Goal: Task Accomplishment & Management: Use online tool/utility

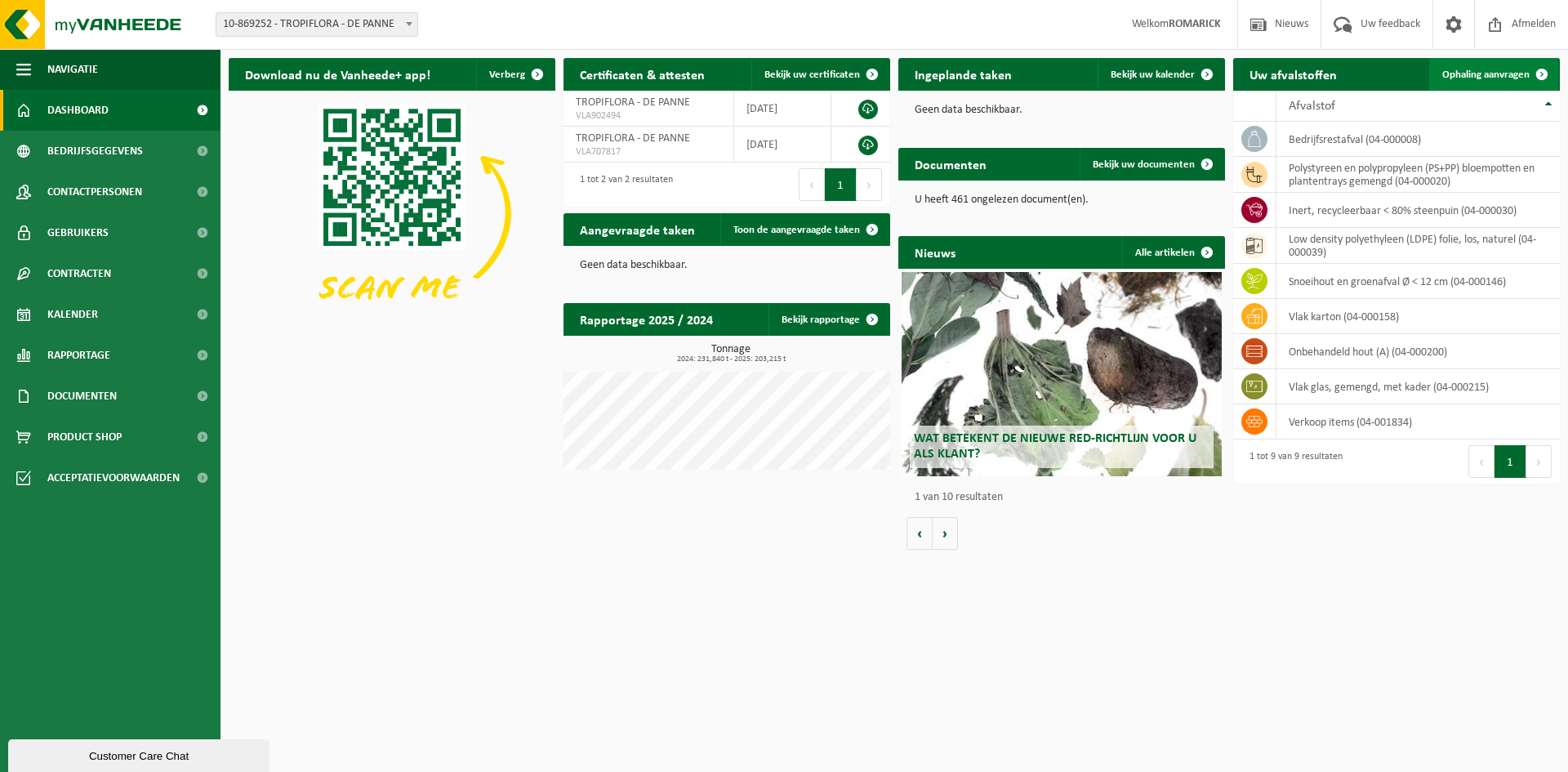
click at [1483, 68] on link "Ophaling aanvragen" at bounding box center [1493, 75] width 129 height 33
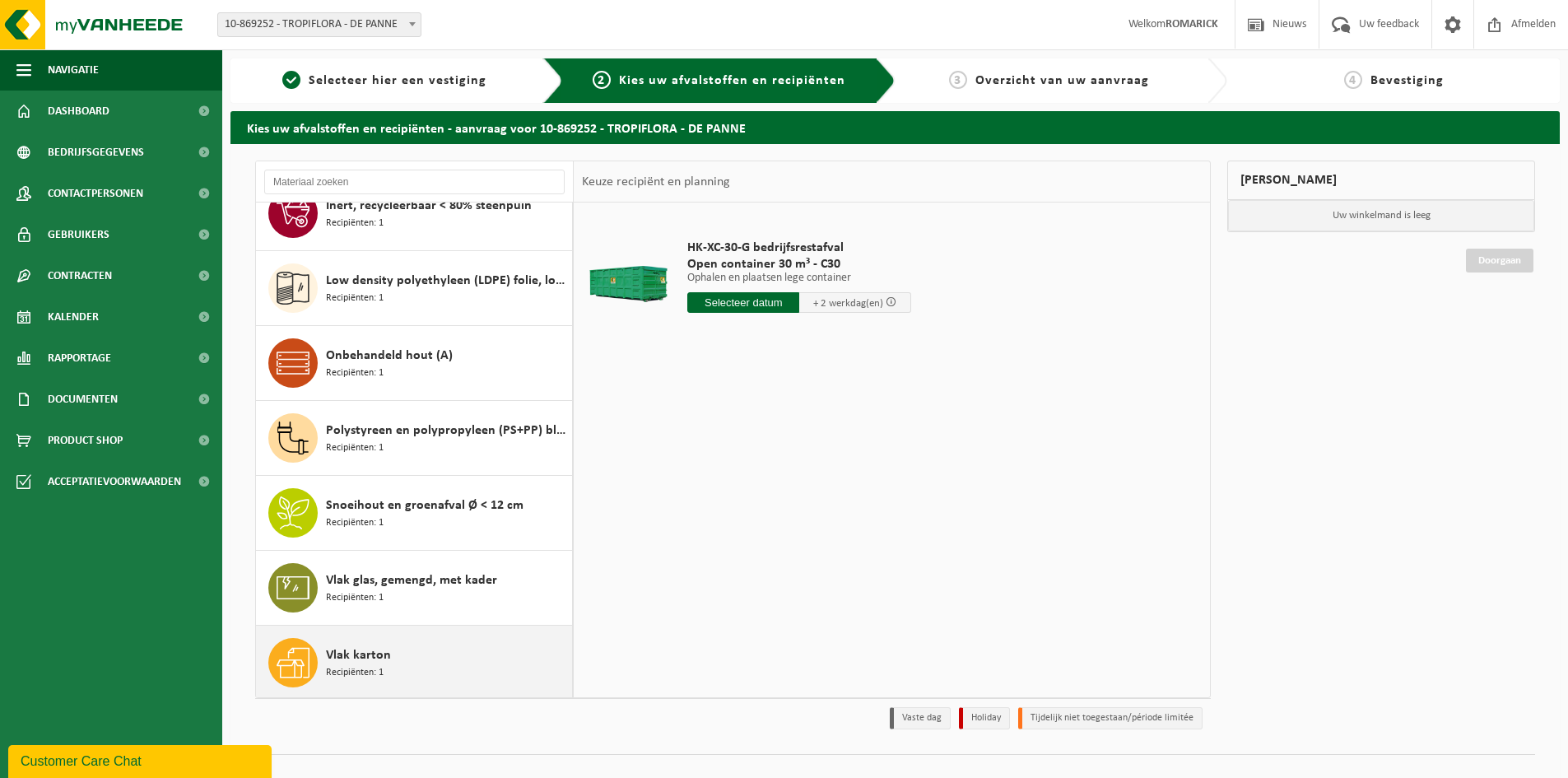
scroll to position [104, 0]
click at [394, 655] on div "Vlak karton Recipiënten: 1" at bounding box center [446, 660] width 242 height 49
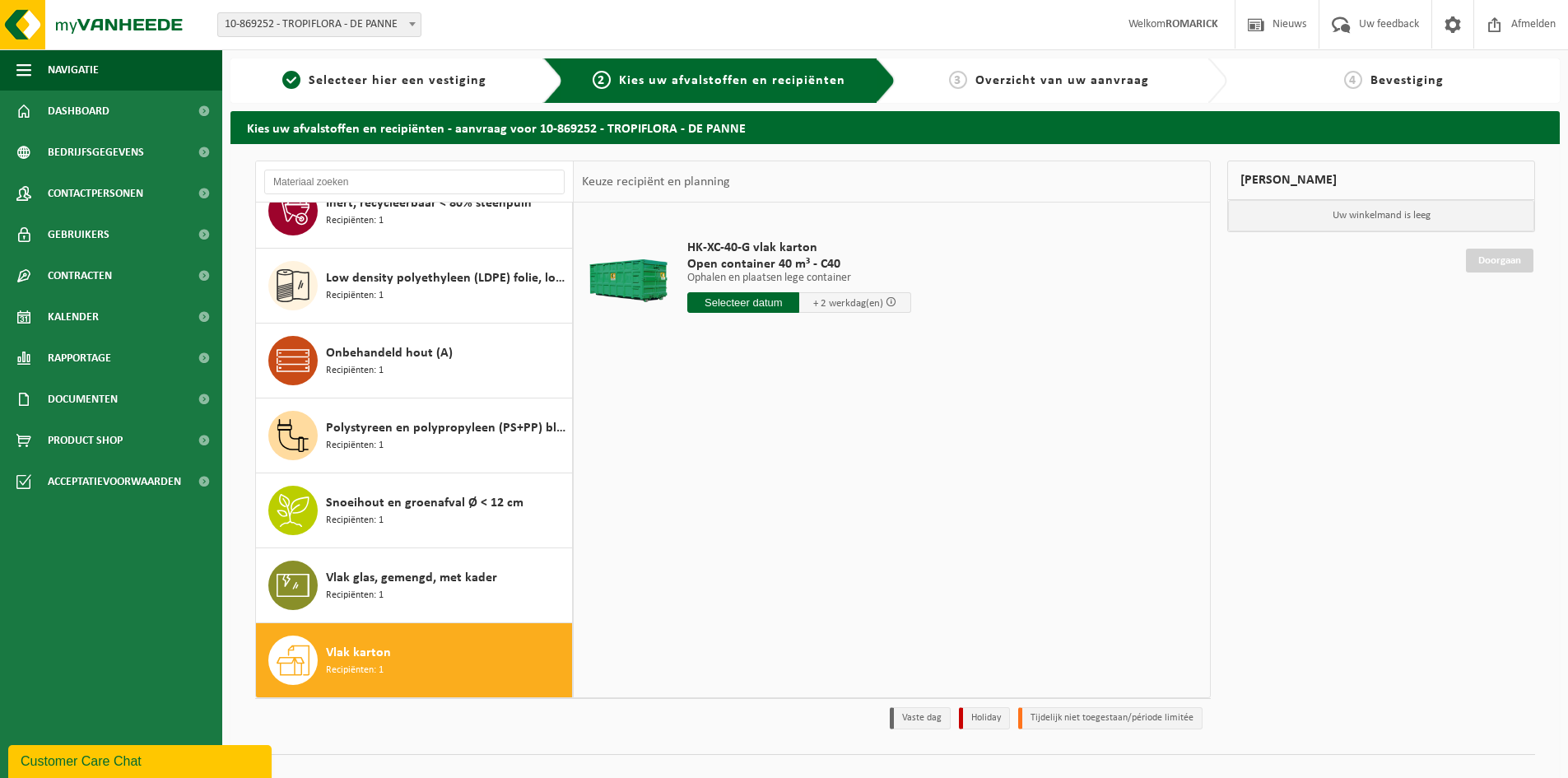
click at [783, 305] on input "text" at bounding box center [743, 303] width 112 height 21
click at [729, 501] on div "30" at bounding box center [731, 501] width 29 height 26
type input "Van 2025-09-30"
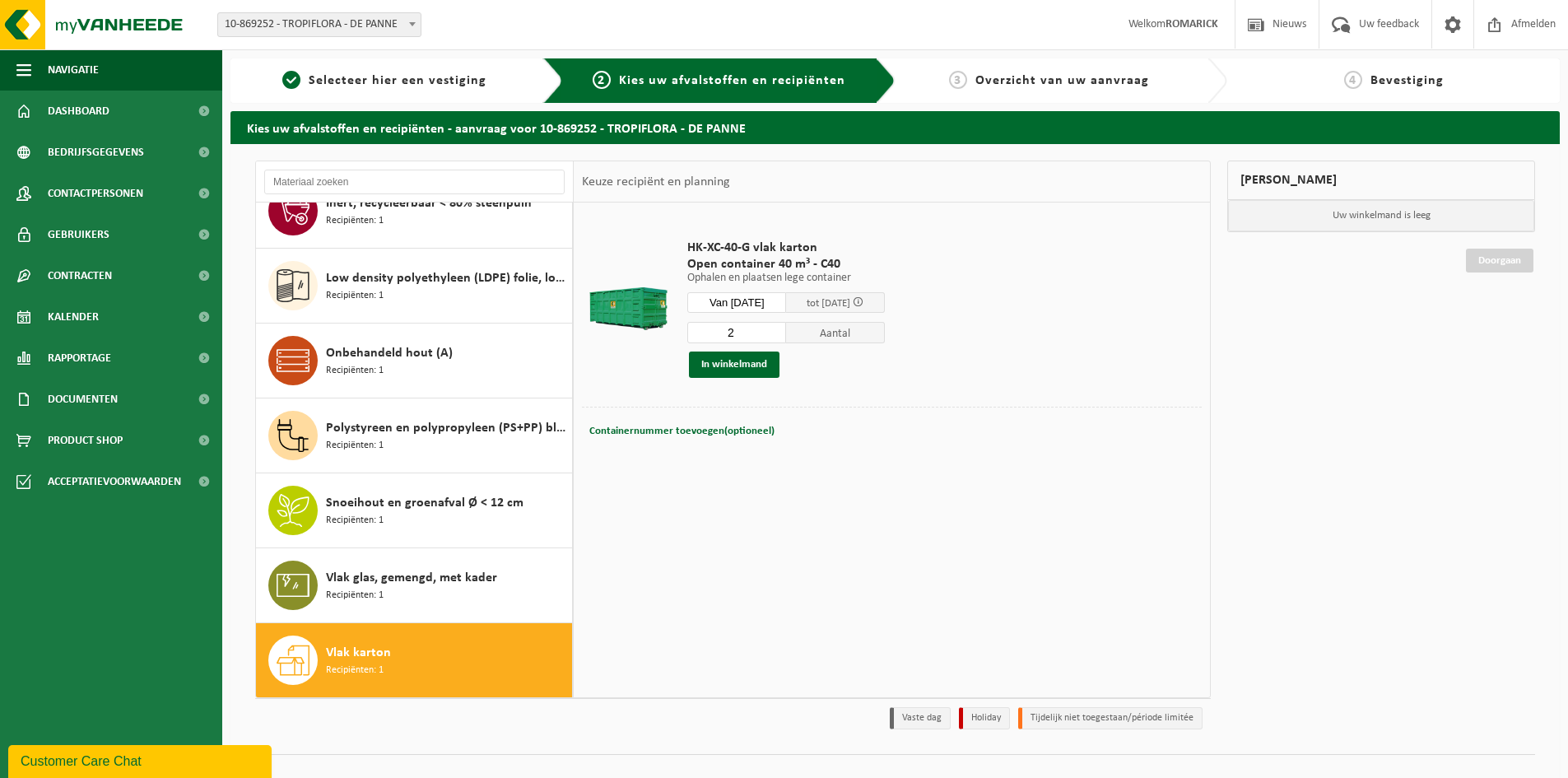
type input "2"
click at [786, 330] on input "2" at bounding box center [736, 333] width 99 height 21
click at [740, 364] on button "In winkelmand" at bounding box center [733, 365] width 90 height 26
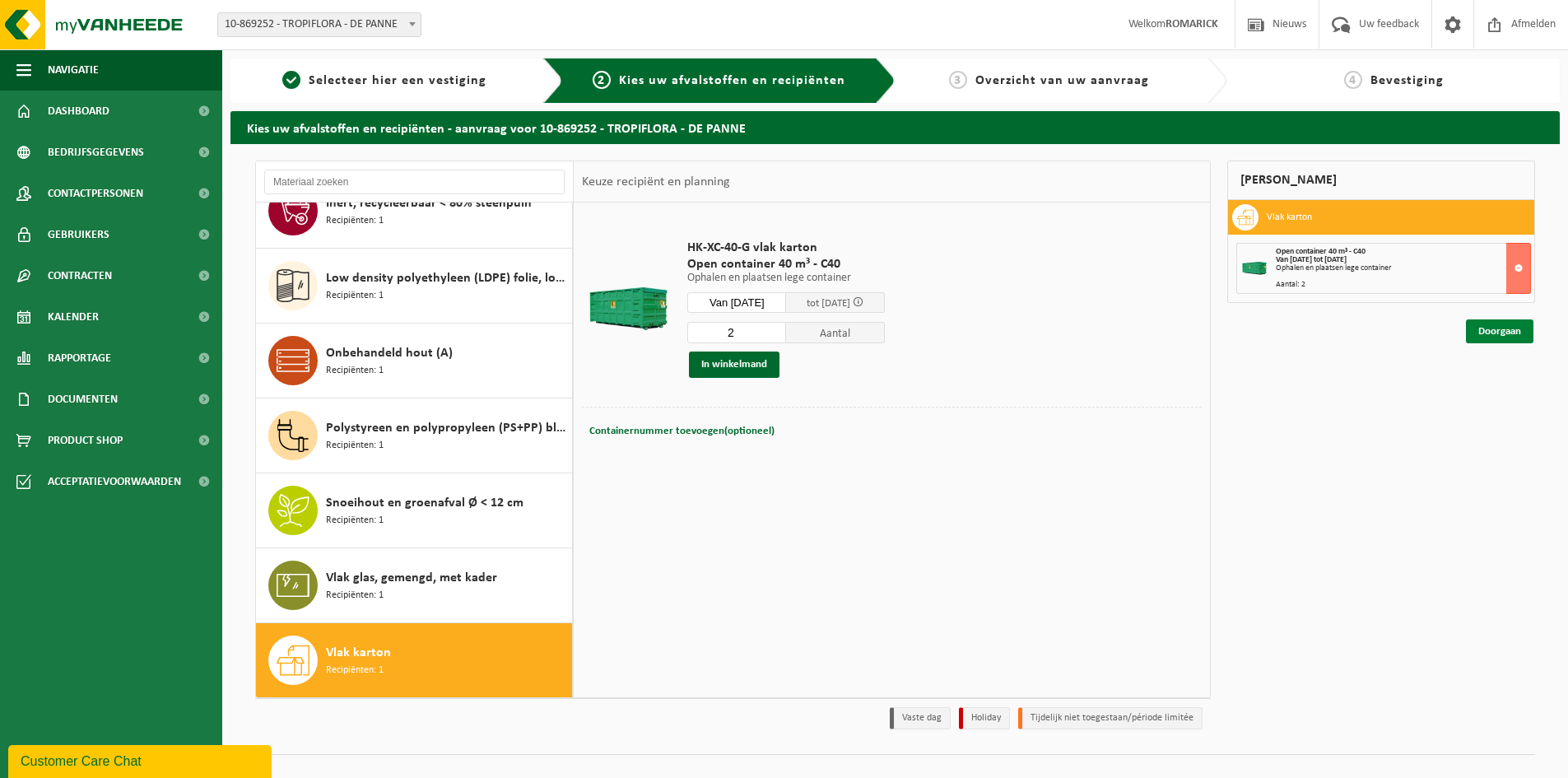
click at [1497, 336] on link "Doorgaan" at bounding box center [1499, 331] width 67 height 24
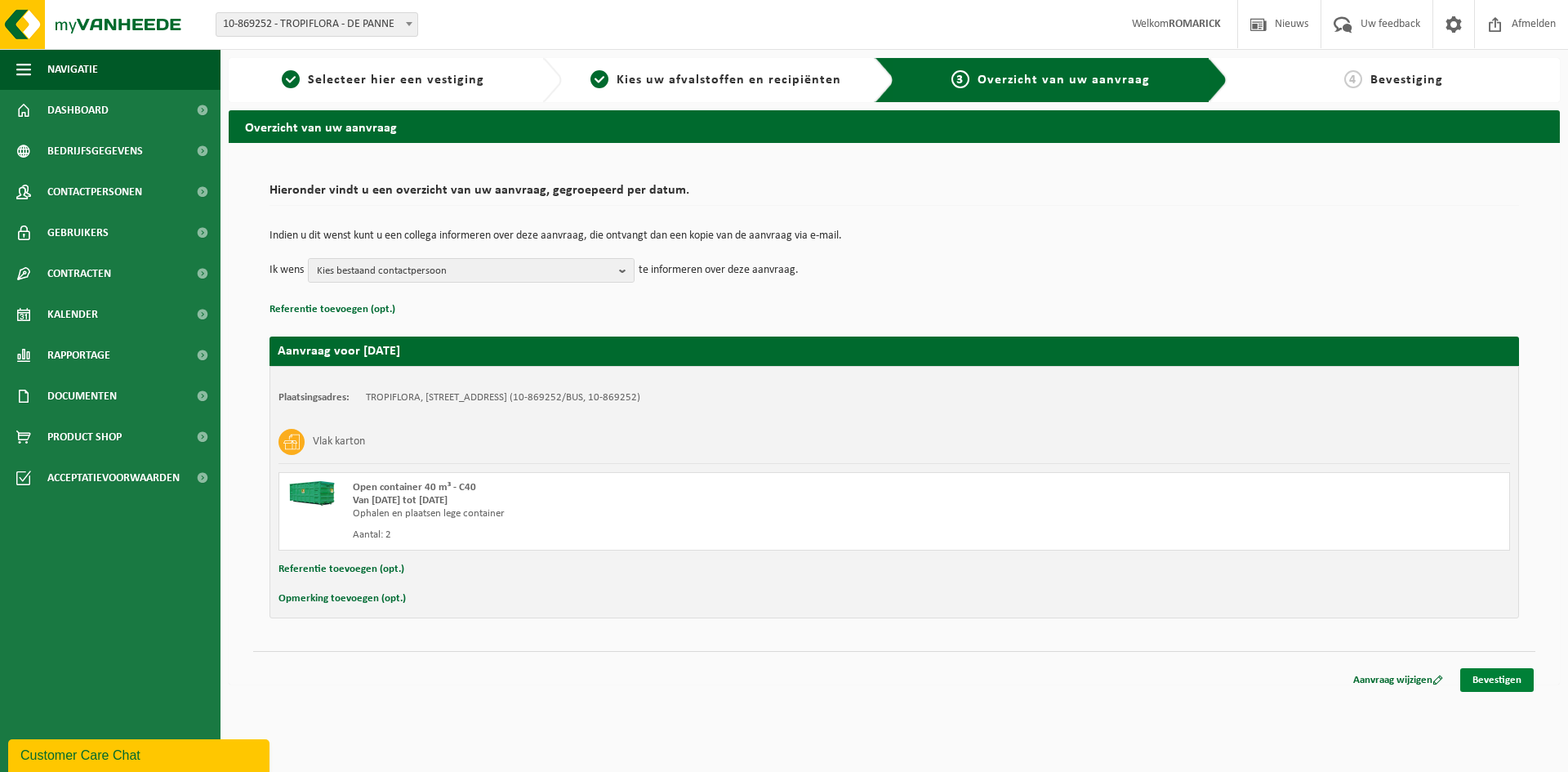
click at [1506, 681] on link "Bevestigen" at bounding box center [1497, 679] width 74 height 23
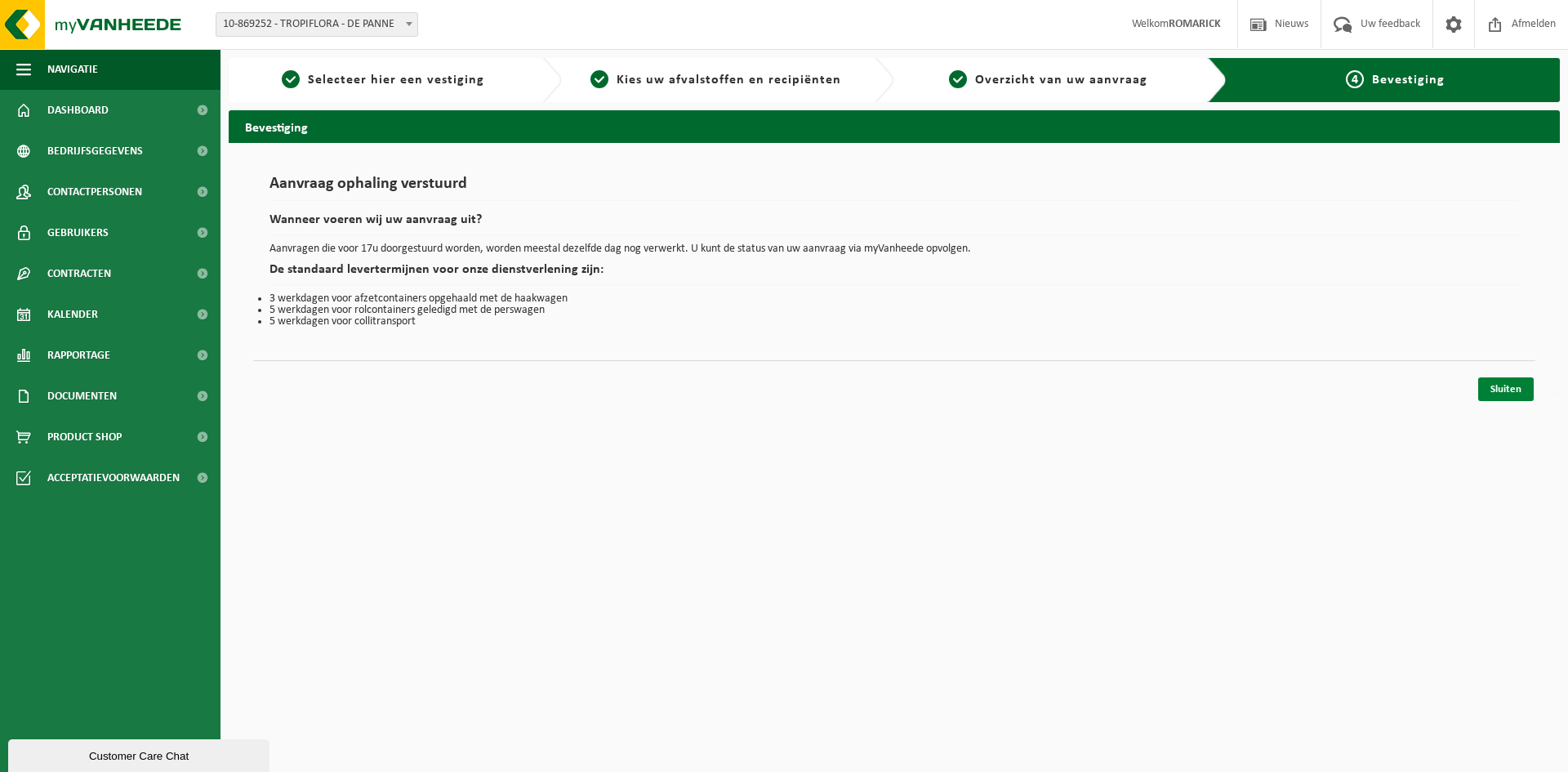
click at [1506, 392] on link "Sluiten" at bounding box center [1506, 389] width 56 height 23
